Goal: Check status: Check status

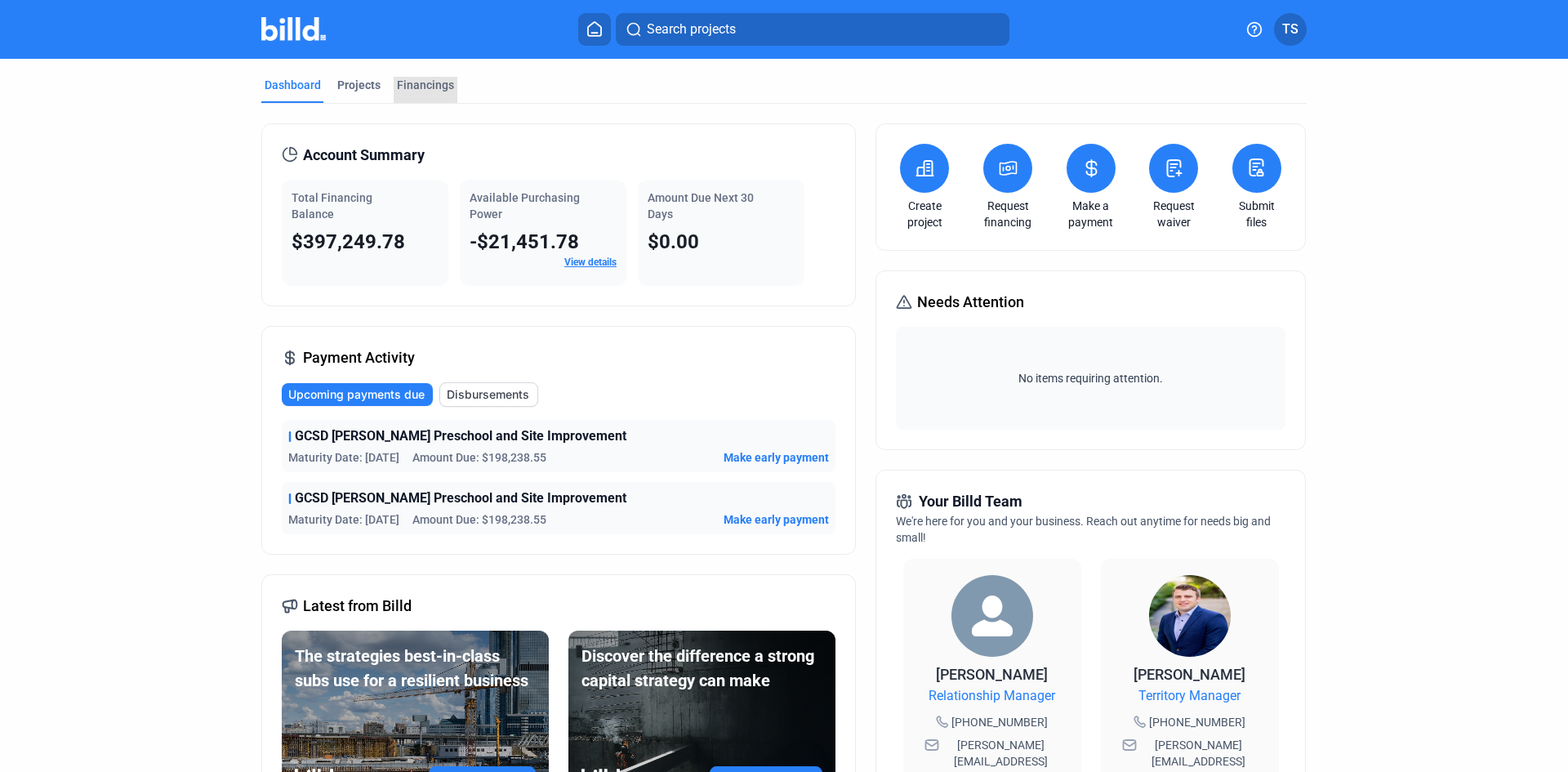
click at [422, 87] on div "Financings" at bounding box center [426, 85] width 57 height 16
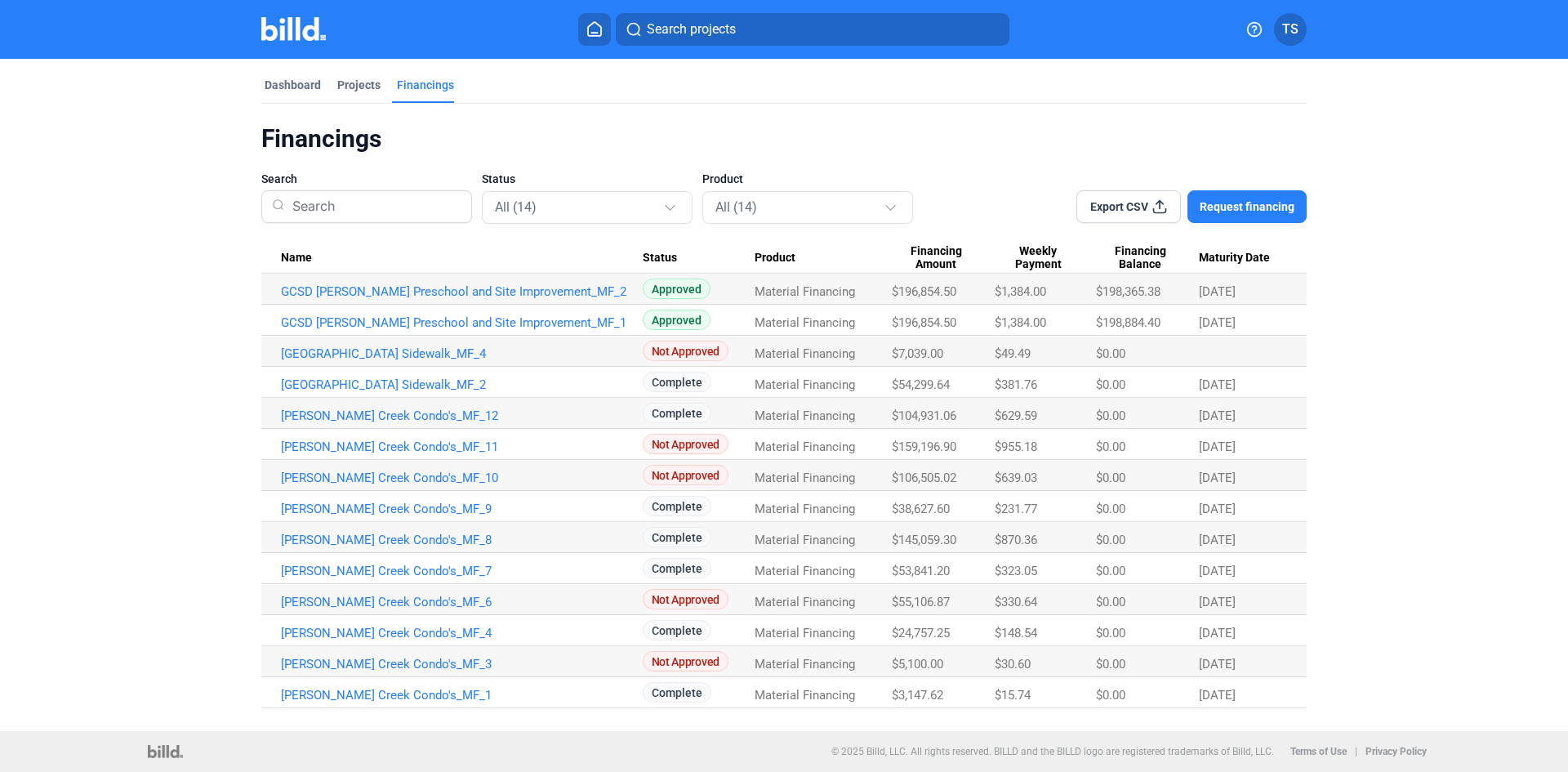
drag, startPoint x: 959, startPoint y: 322, endPoint x: 899, endPoint y: 329, distance: 60.4
click at [899, 329] on span "$196,854.50" at bounding box center [924, 323] width 65 height 15
drag, startPoint x: 959, startPoint y: 292, endPoint x: 889, endPoint y: 298, distance: 70.3
click at [889, 298] on tr "GCSD [PERSON_NAME] Preschool and Site Improvement_MF_2 Approved Material Financ…" at bounding box center [784, 288] width 1045 height 31
click at [954, 323] on div "$196,854.50" at bounding box center [943, 323] width 103 height 15
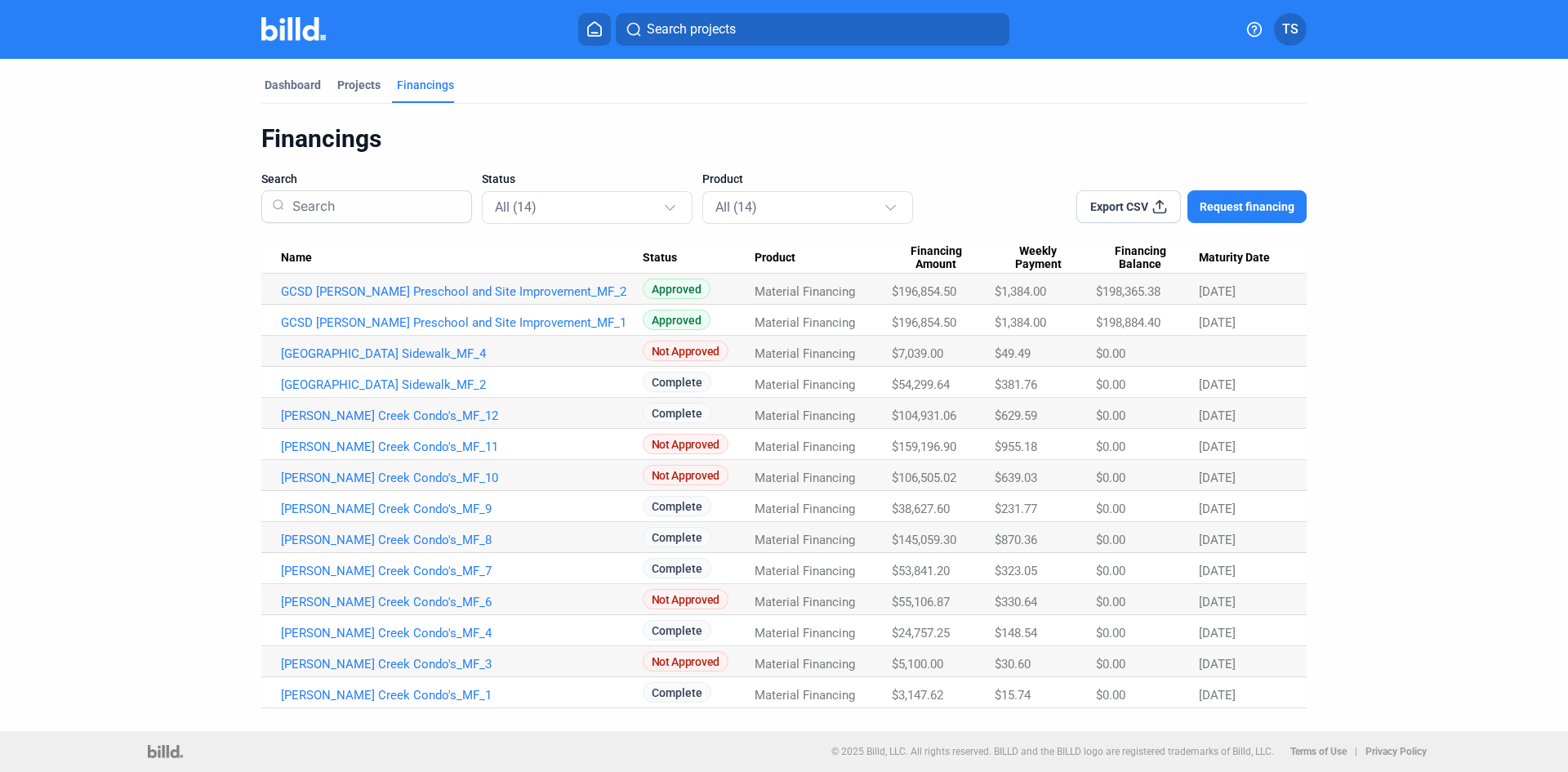
click at [423, 288] on link "GCSD [PERSON_NAME] Preschool and Site Improvement_MF_2" at bounding box center [462, 292] width 362 height 15
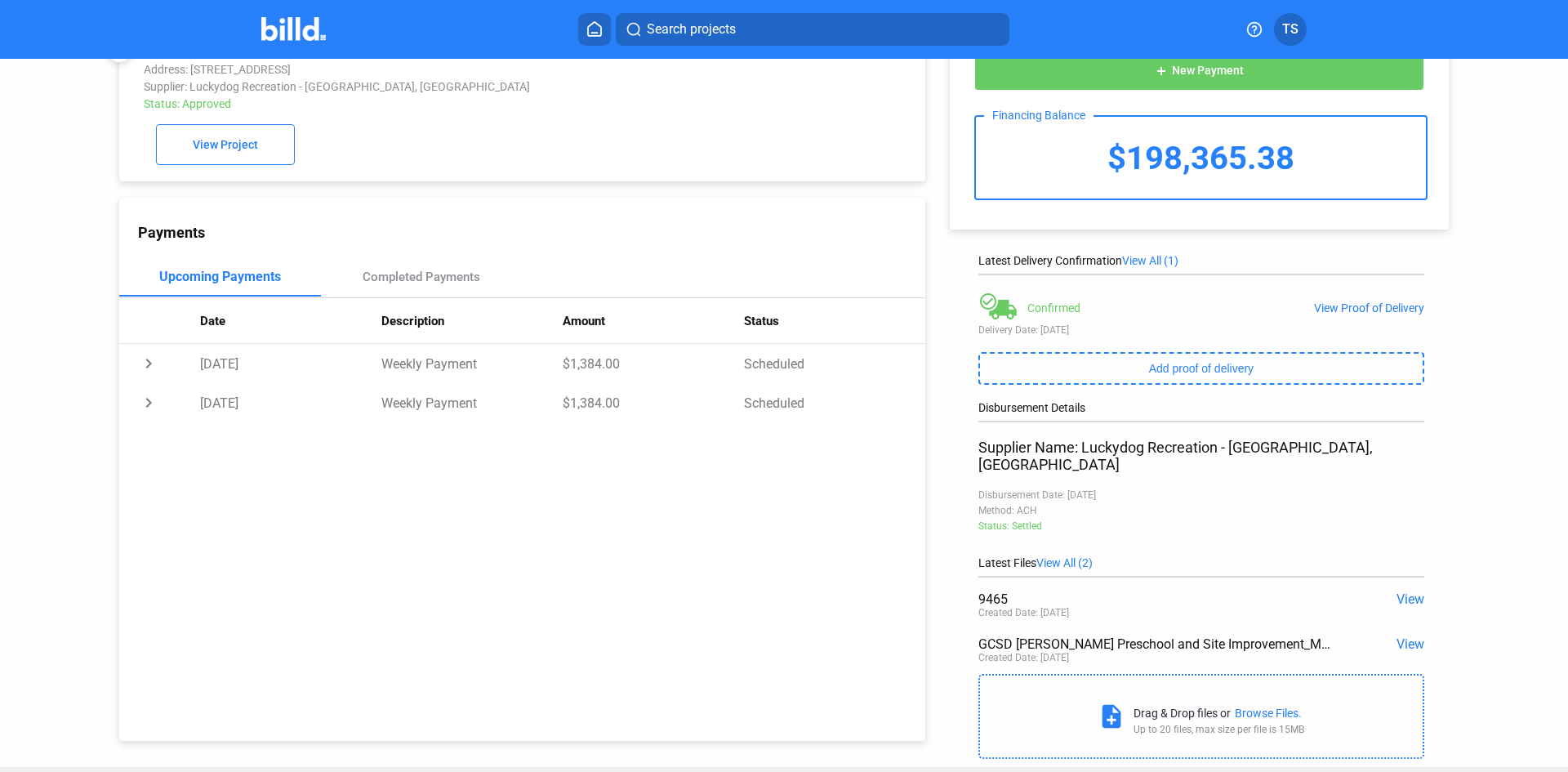
scroll to position [72, 0]
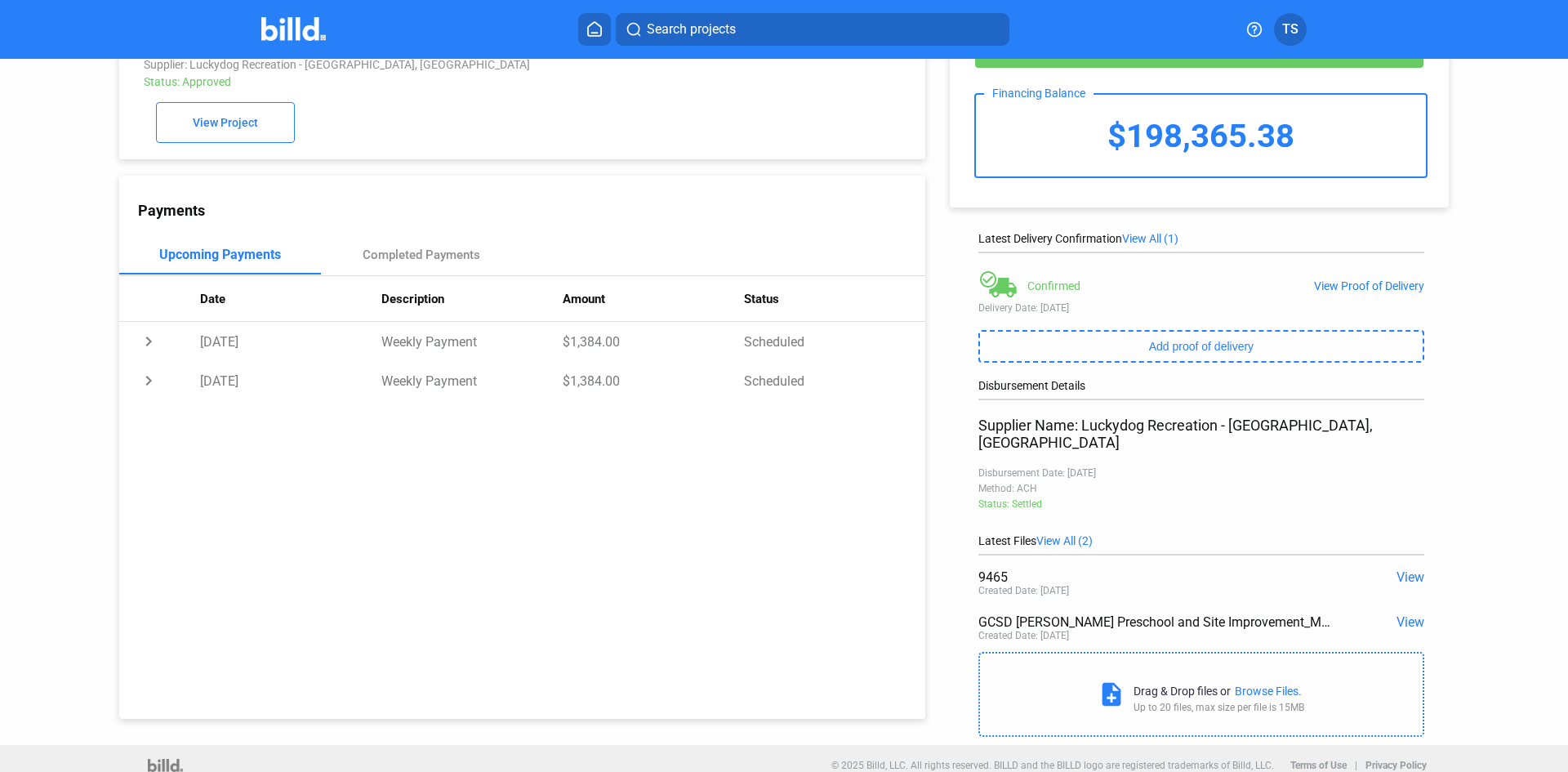
click at [1364, 288] on div "View Proof of Delivery" at bounding box center [1369, 286] width 111 height 13
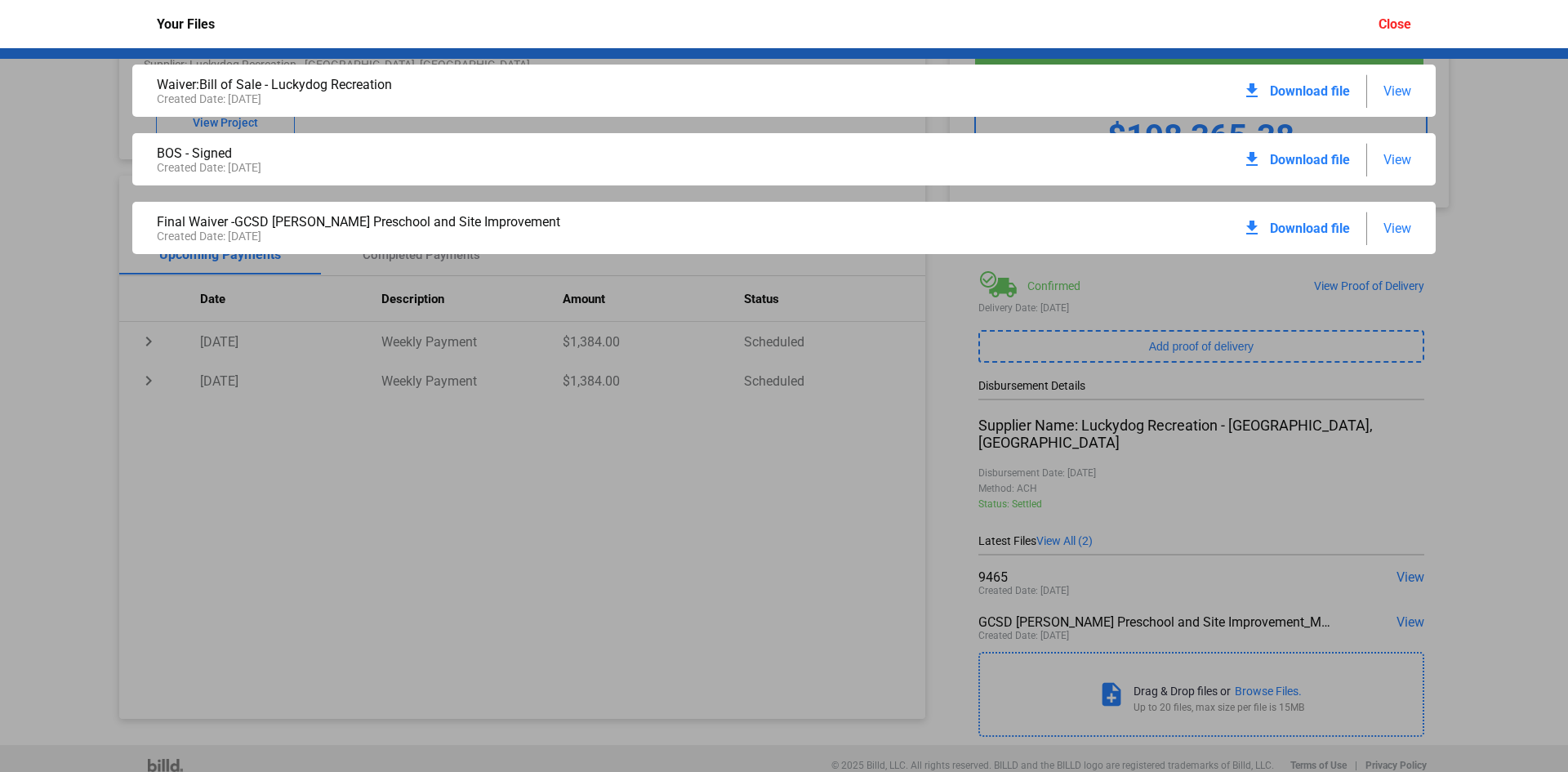
click at [1396, 226] on span "View" at bounding box center [1397, 228] width 28 height 16
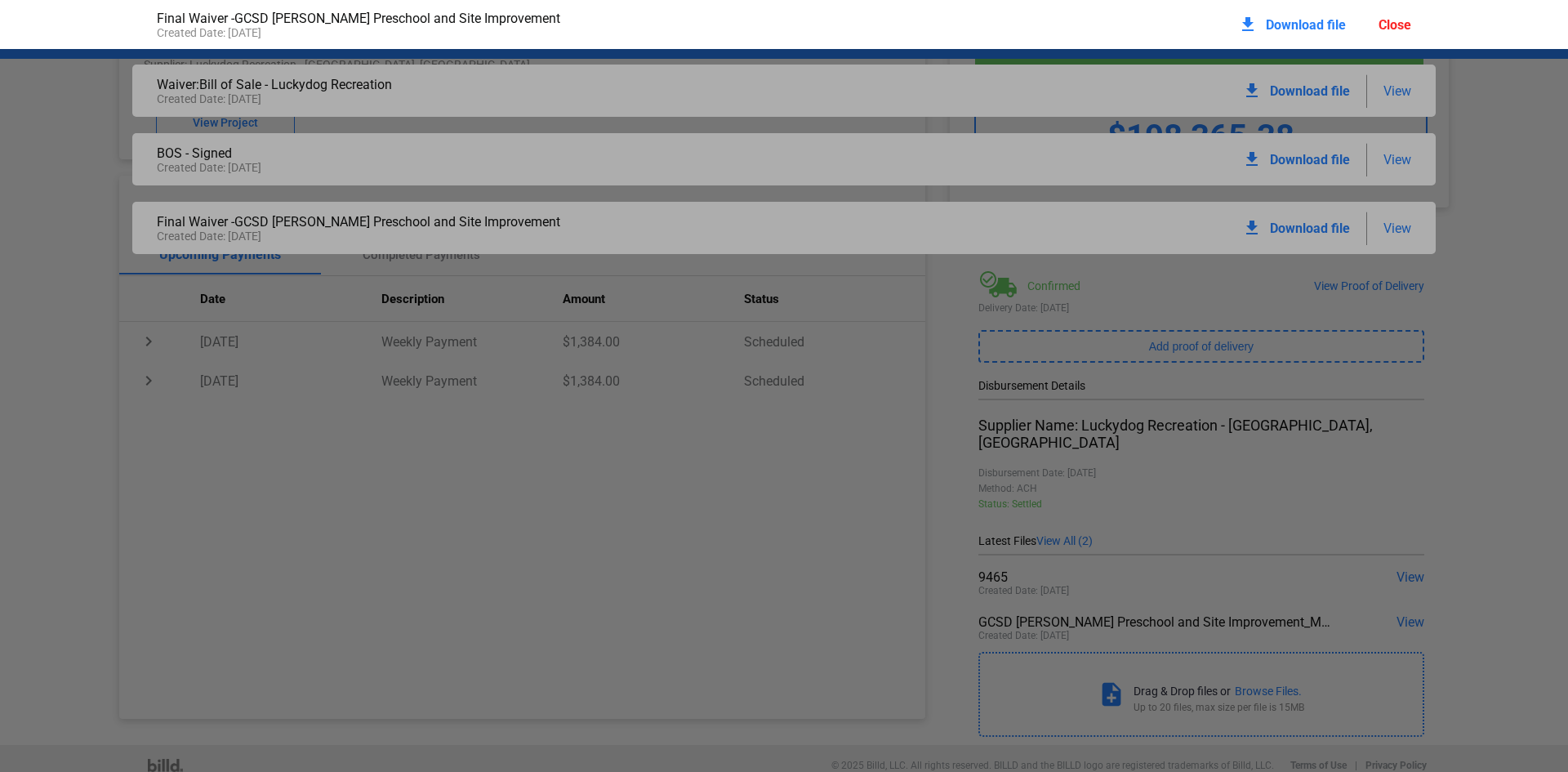
scroll to position [8, 0]
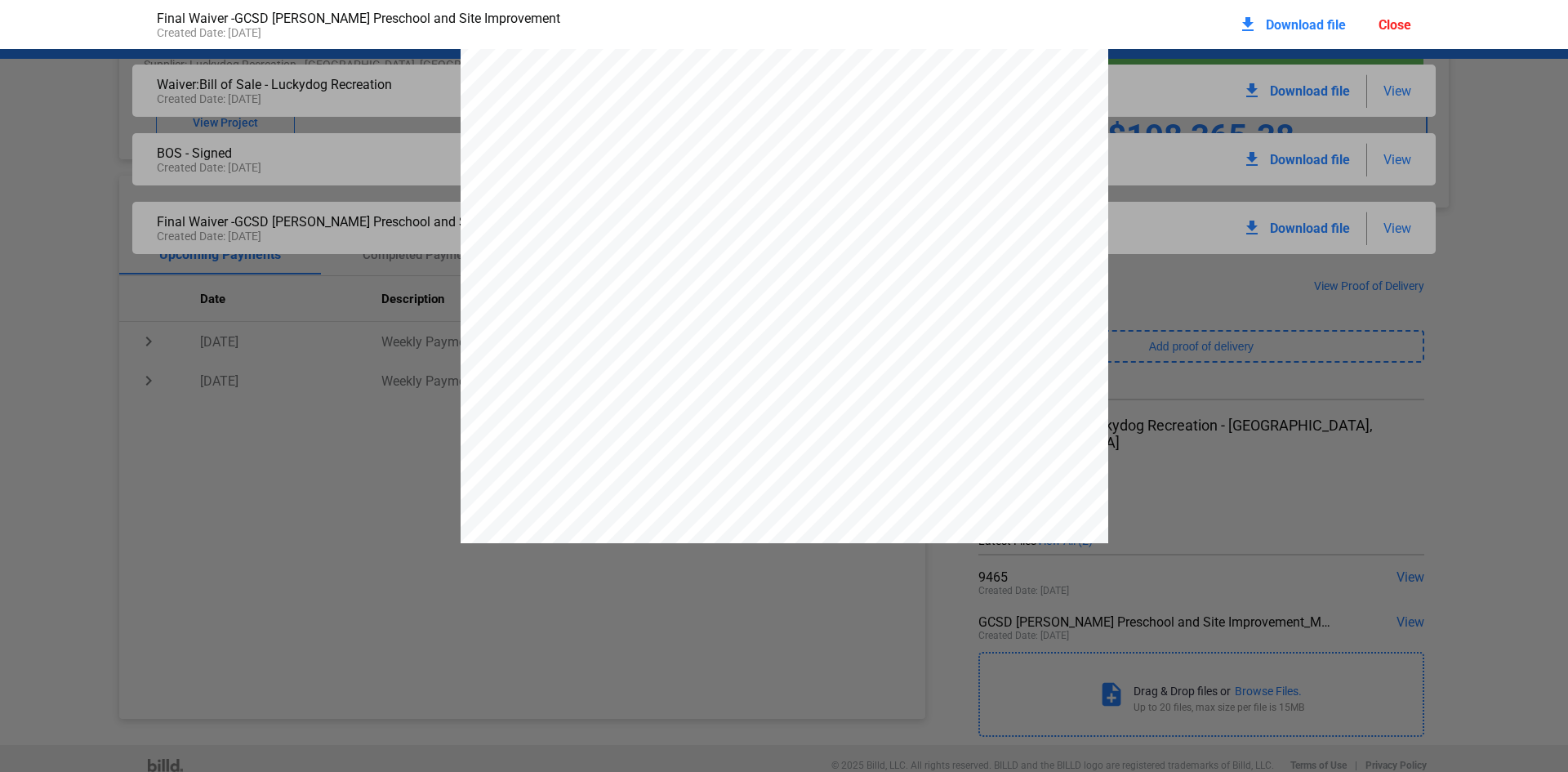
click at [1398, 27] on div "Close" at bounding box center [1395, 24] width 33 height 16
